Goal: Find specific page/section: Find specific page/section

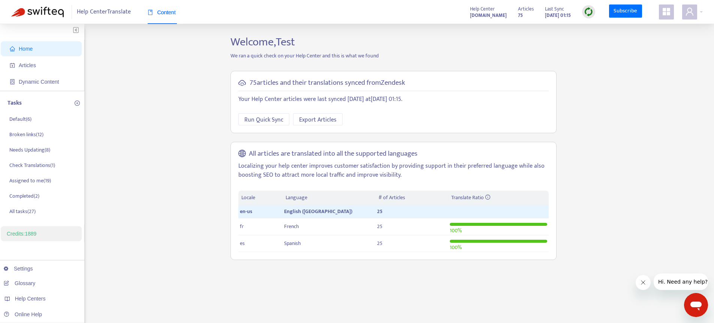
click at [672, 9] on span at bounding box center [666, 11] width 15 height 15
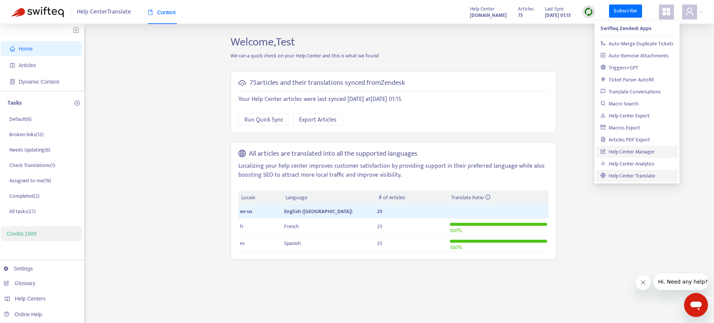
click at [631, 148] on link "Help Center Manager" at bounding box center [627, 151] width 54 height 9
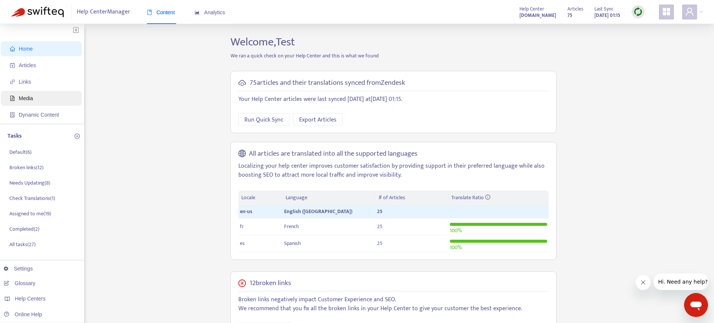
click at [29, 99] on span "Media" at bounding box center [26, 98] width 14 height 6
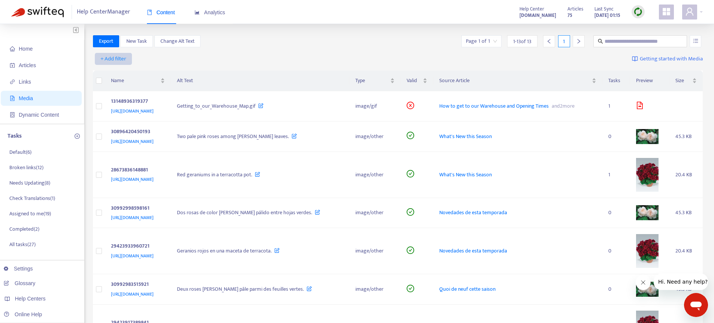
click at [109, 55] on span "+ Add filter" at bounding box center [113, 58] width 26 height 9
click at [291, 54] on div "+ Add filter Getting started with Media" at bounding box center [398, 60] width 610 height 21
click at [113, 57] on span "+ Add filter" at bounding box center [113, 58] width 26 height 9
click at [243, 41] on div "Export New Task Change Alt Text Page 1 of 1 1 - 13 of 13 1" at bounding box center [398, 41] width 610 height 12
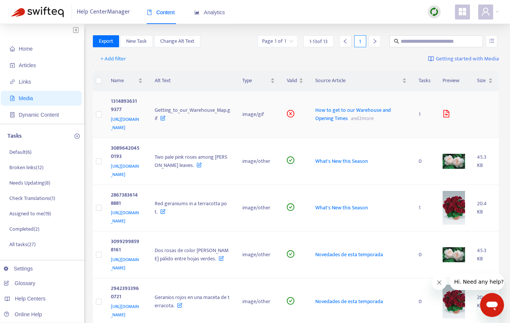
click at [140, 100] on div "13148936319377" at bounding box center [125, 106] width 29 height 18
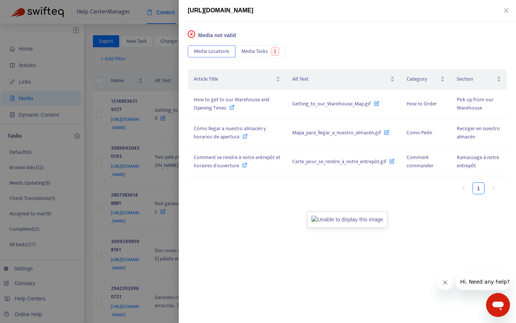
click at [142, 66] on div at bounding box center [258, 161] width 516 height 323
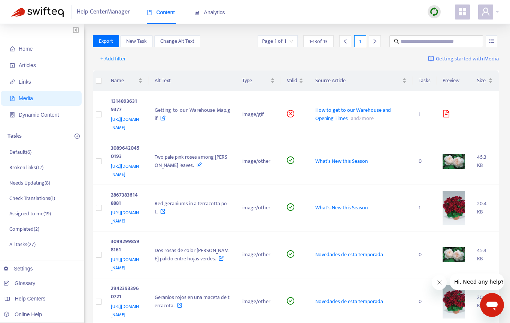
click at [380, 42] on div at bounding box center [375, 41] width 12 height 12
click at [374, 45] on div at bounding box center [375, 41] width 12 height 12
click at [339, 51] on div "+ Add filter Getting started with Media" at bounding box center [296, 60] width 407 height 21
click at [15, 85] on span "Links" at bounding box center [43, 81] width 66 height 15
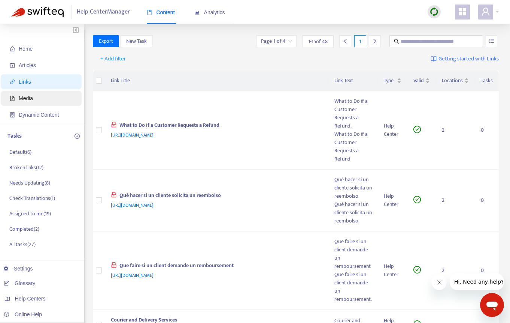
click at [18, 99] on span "Media" at bounding box center [43, 98] width 66 height 15
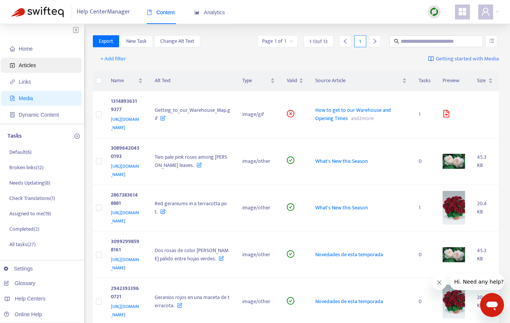
click at [32, 65] on span "Articles" at bounding box center [27, 65] width 17 height 6
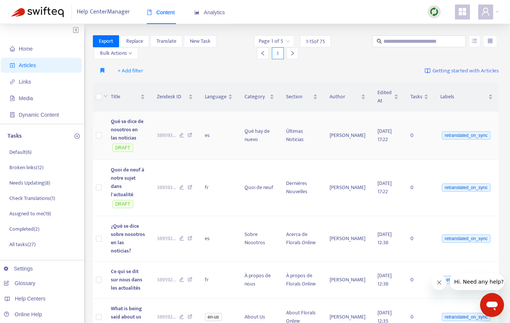
click at [143, 141] on td "Qué se dice de nosotros en las noticias DRAFT" at bounding box center [128, 135] width 46 height 48
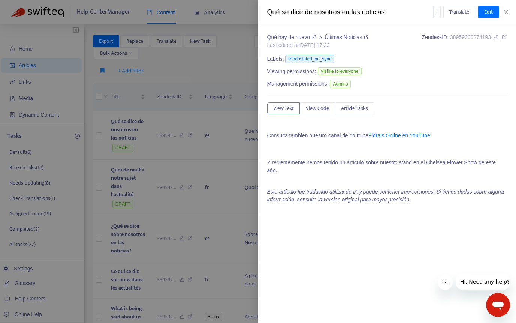
click at [174, 178] on div at bounding box center [258, 161] width 516 height 323
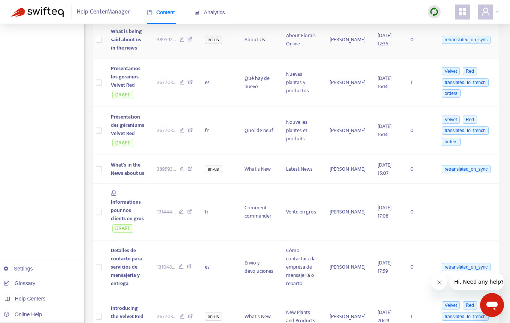
scroll to position [283, 0]
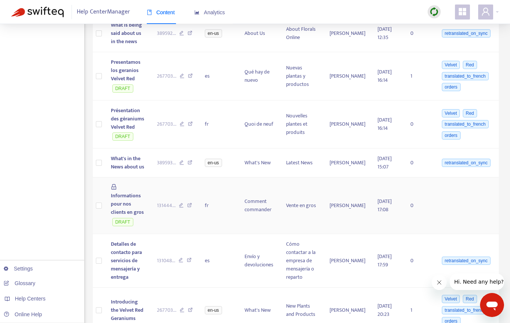
click at [151, 197] on td "Informations pour nos clients en gros DRAFT" at bounding box center [128, 205] width 46 height 57
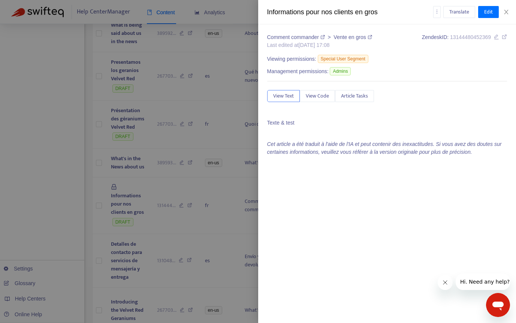
click at [223, 120] on div at bounding box center [258, 161] width 516 height 323
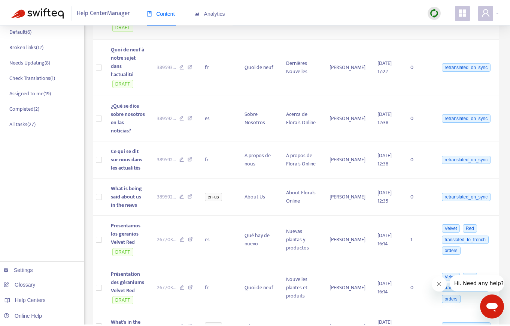
scroll to position [0, 0]
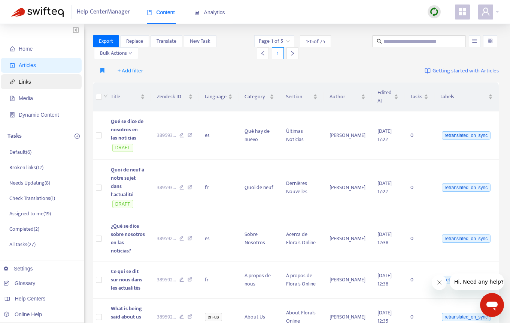
click at [37, 78] on span "Links" at bounding box center [43, 81] width 66 height 15
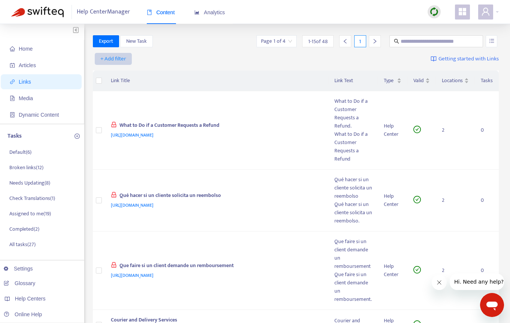
click at [120, 56] on span "+ Add filter" at bounding box center [113, 58] width 26 height 9
click at [114, 121] on span "Private" at bounding box center [113, 122] width 25 height 8
click at [124, 55] on input "search" at bounding box center [121, 58] width 48 height 11
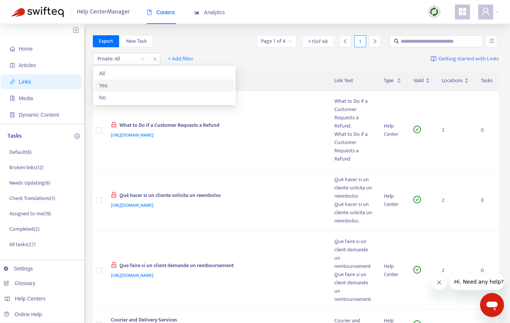
click at [116, 88] on div "Yes" at bounding box center [164, 85] width 130 height 8
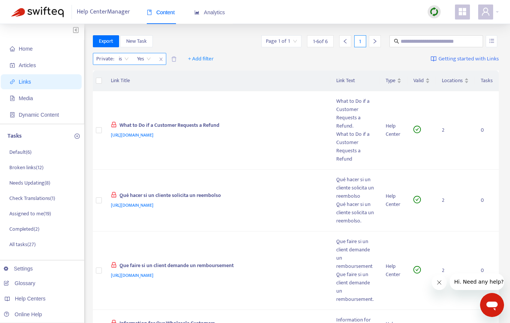
click at [161, 60] on icon "close" at bounding box center [160, 59] width 3 height 3
click at [116, 58] on span "+ Add filter" at bounding box center [113, 58] width 26 height 9
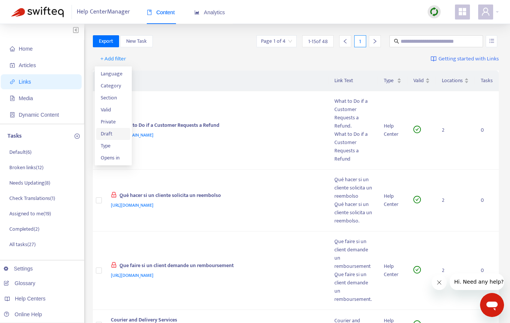
click at [111, 136] on span "Draft" at bounding box center [113, 134] width 25 height 8
click at [123, 60] on input "search" at bounding box center [121, 58] width 48 height 11
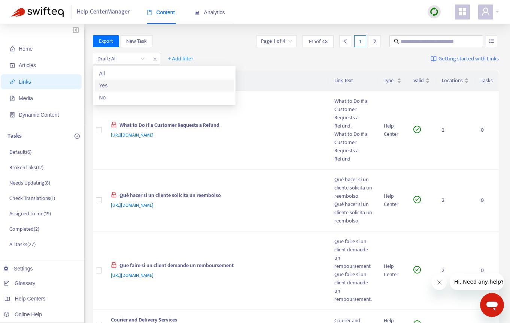
click at [116, 87] on div "Yes" at bounding box center [164, 85] width 130 height 8
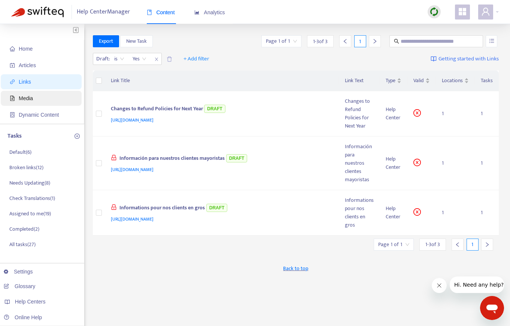
click at [27, 98] on span "Media" at bounding box center [26, 98] width 14 height 6
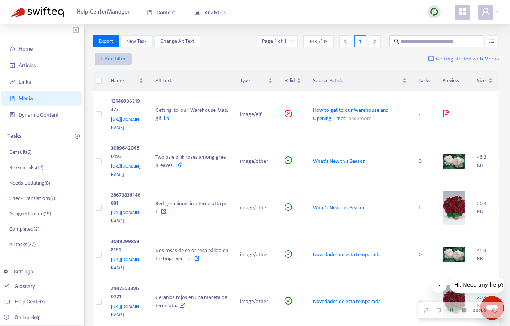
click at [106, 59] on span "+ Add filter" at bounding box center [113, 58] width 26 height 9
click at [227, 52] on div "+ Add filter Getting started with Media" at bounding box center [296, 60] width 407 height 21
click at [116, 51] on div "+ Add filter Getting started with Media" at bounding box center [296, 60] width 407 height 21
click at [114, 57] on span "+ Add filter" at bounding box center [113, 58] width 26 height 9
click at [228, 56] on div "+ Add filter Getting started with Media" at bounding box center [296, 60] width 407 height 21
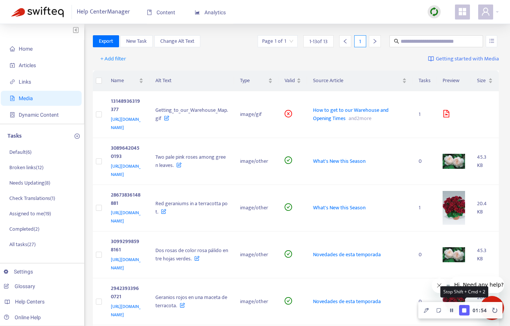
click at [468, 307] on button "Finish Recording" at bounding box center [464, 310] width 10 height 10
